Goal: Task Accomplishment & Management: Manage account settings

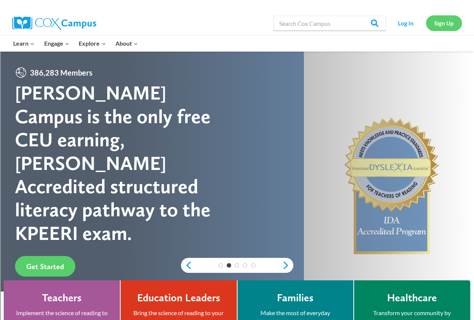
click at [446, 25] on link "Sign Up" at bounding box center [444, 22] width 36 height 15
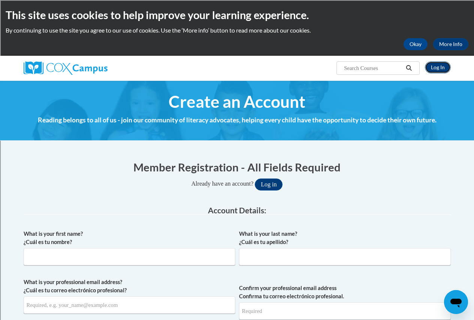
click at [439, 70] on link "Log In" at bounding box center [438, 67] width 26 height 12
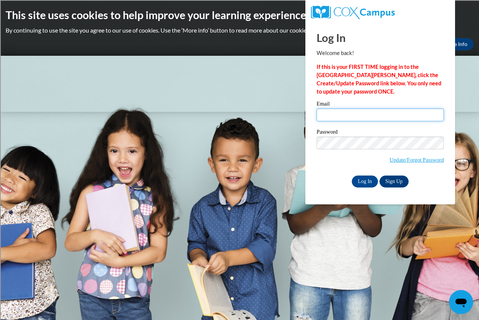
click at [344, 114] on input "Email" at bounding box center [380, 115] width 127 height 13
type input "morthd@prescott.k12.wi.us"
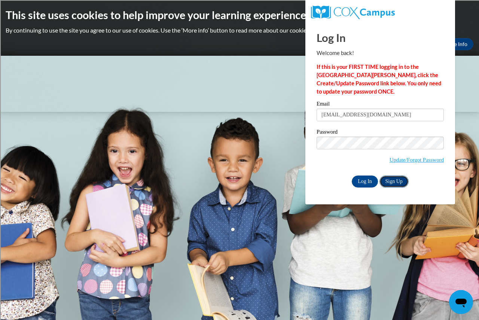
click at [392, 183] on link "Sign Up" at bounding box center [394, 182] width 29 height 12
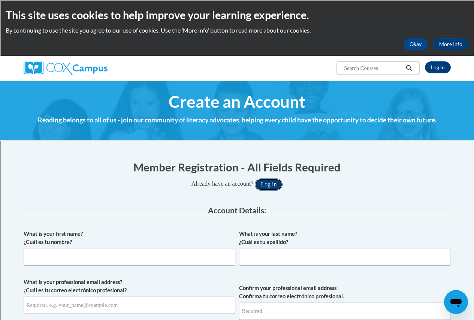
click at [270, 185] on button "Log in" at bounding box center [269, 185] width 28 height 12
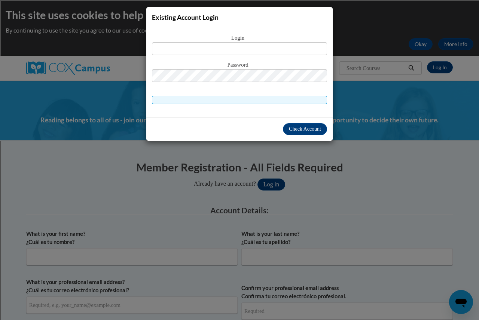
click at [423, 46] on div "Existing Account Login Login Password" at bounding box center [239, 160] width 479 height 320
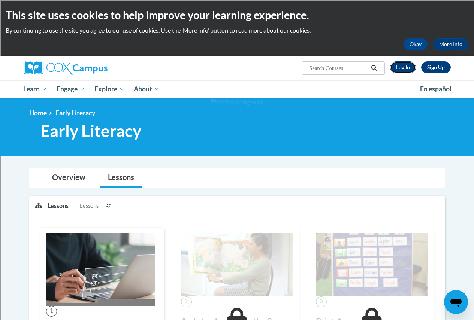
click at [406, 67] on link "Log In" at bounding box center [403, 67] width 26 height 12
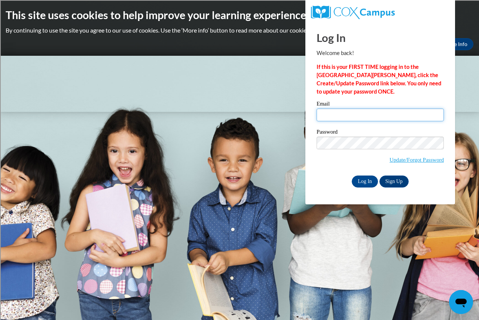
click at [325, 119] on input "Email" at bounding box center [380, 115] width 127 height 13
type input "[EMAIL_ADDRESS][DOMAIN_NAME]"
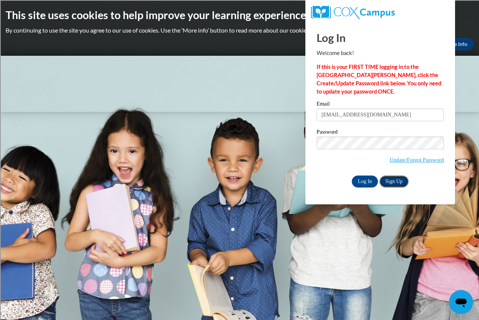
click at [394, 183] on link "Sign Up" at bounding box center [394, 182] width 29 height 12
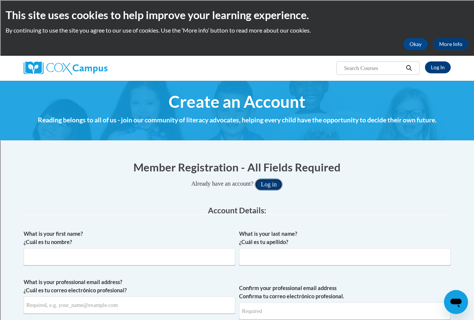
click at [264, 182] on button "Log in" at bounding box center [269, 185] width 28 height 12
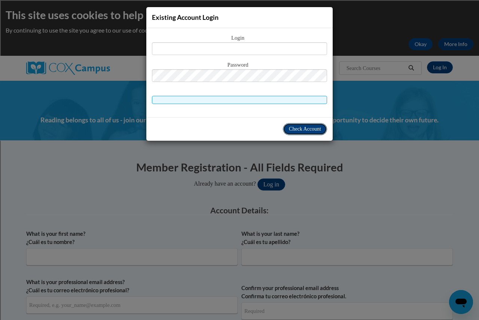
click at [300, 130] on span "Check Account" at bounding box center [305, 129] width 32 height 6
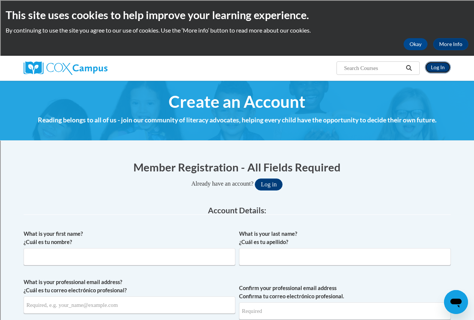
click at [435, 69] on link "Log In" at bounding box center [438, 67] width 26 height 12
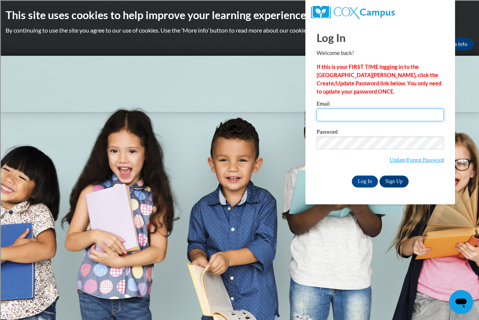
click at [329, 114] on input "Email" at bounding box center [380, 115] width 127 height 13
type input "morthd@prescott.k12.wi.us"
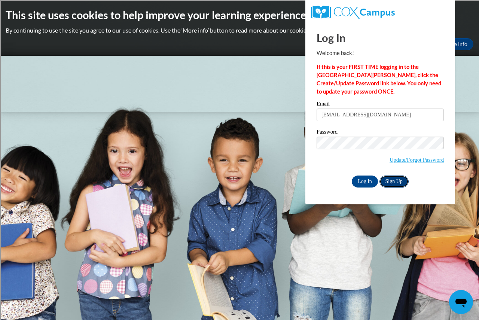
click at [394, 182] on link "Sign Up" at bounding box center [394, 182] width 29 height 12
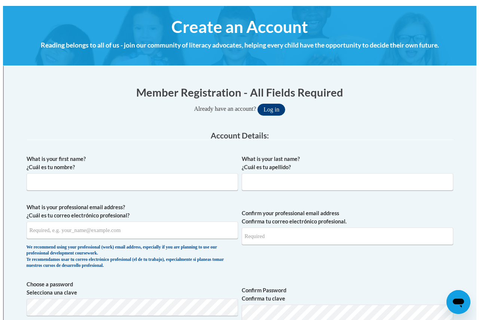
scroll to position [37, 0]
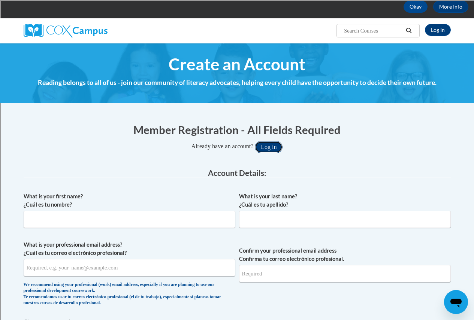
click at [275, 150] on button "Log in" at bounding box center [269, 147] width 28 height 12
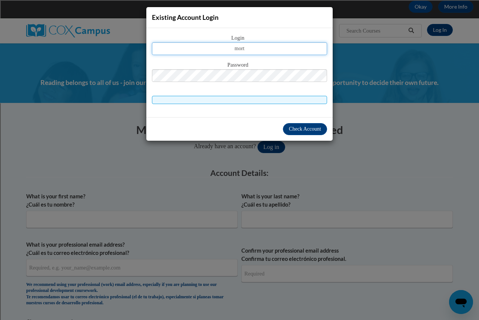
type input "morth"
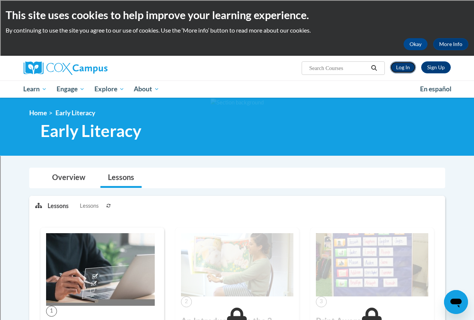
click at [399, 69] on link "Log In" at bounding box center [403, 67] width 26 height 12
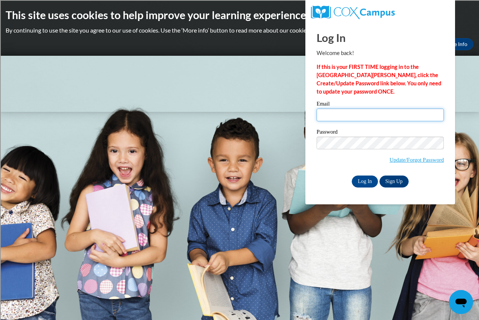
click at [329, 113] on input "Email" at bounding box center [380, 115] width 127 height 13
type input "[EMAIL_ADDRESS][DOMAIN_NAME]"
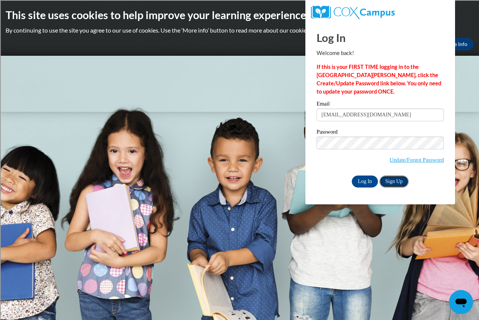
click at [392, 180] on link "Sign Up" at bounding box center [394, 182] width 29 height 12
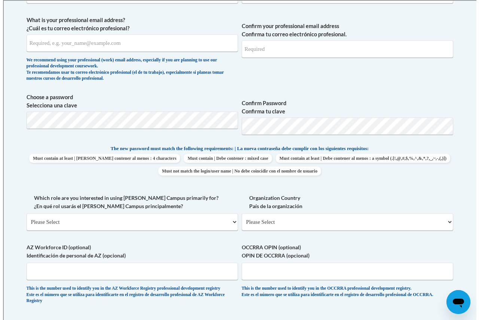
scroll to position [75, 0]
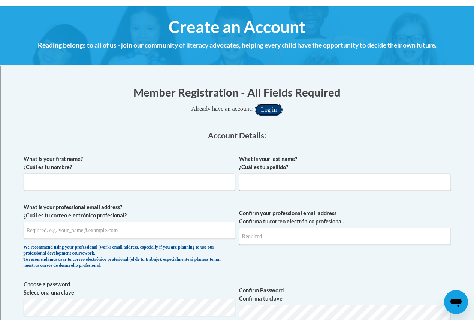
click at [270, 112] on button "Log in" at bounding box center [269, 110] width 28 height 12
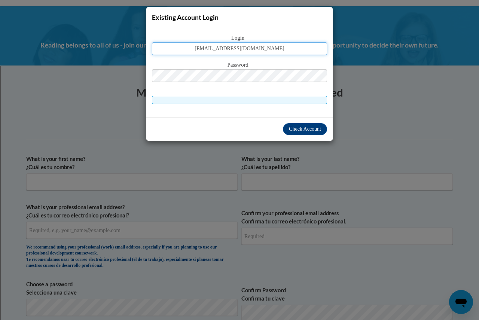
type input "morthd@prescott.k12.wi.us"
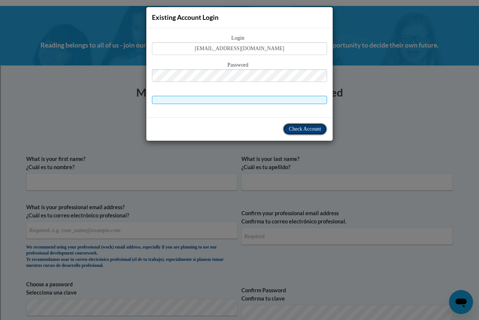
click at [309, 130] on span "Check Account" at bounding box center [305, 129] width 32 height 6
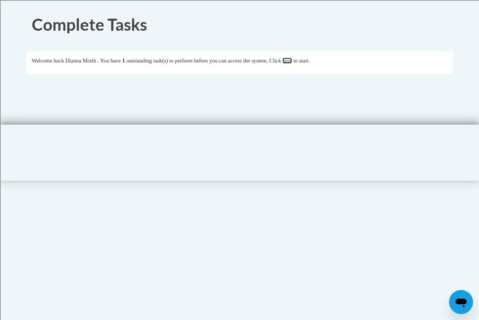
click at [292, 61] on link "here" at bounding box center [287, 61] width 9 height 6
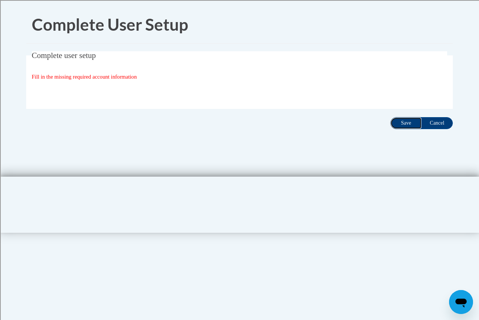
click at [405, 125] on input "Save" at bounding box center [406, 123] width 31 height 12
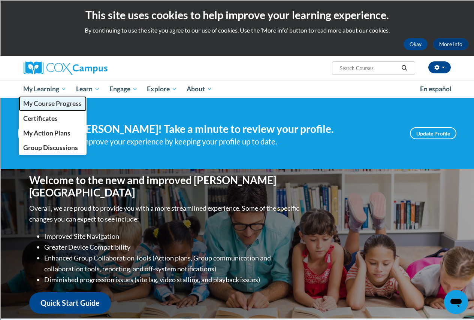
click at [40, 104] on span "My Course Progress" at bounding box center [52, 104] width 58 height 8
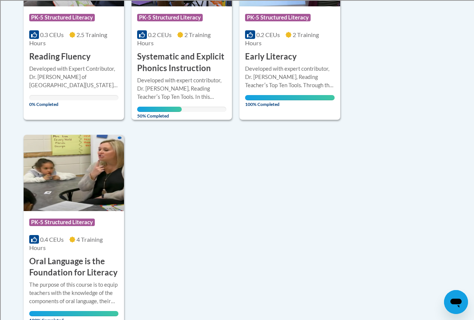
scroll to position [225, 0]
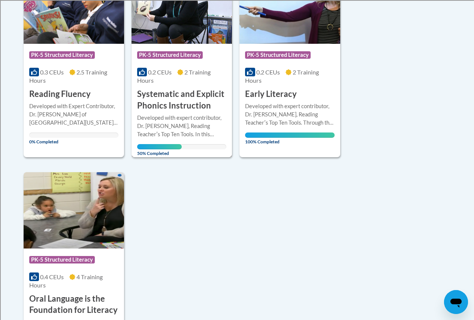
click at [180, 103] on h3 "Systematic and Explicit Phonics Instruction" at bounding box center [181, 99] width 89 height 23
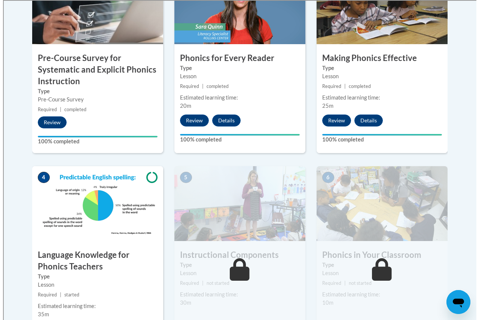
scroll to position [374, 0]
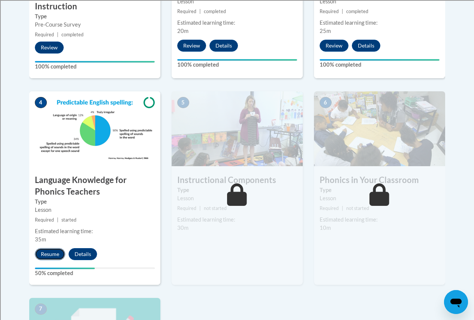
click at [50, 254] on button "Resume" at bounding box center [50, 254] width 30 height 12
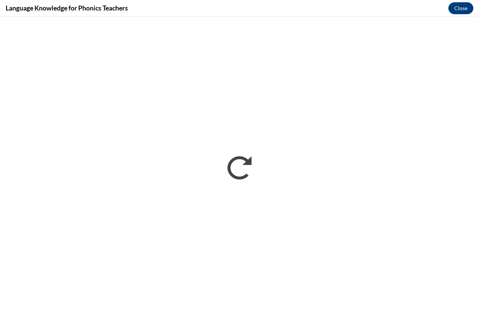
scroll to position [0, 0]
